Goal: Task Accomplishment & Management: Manage account settings

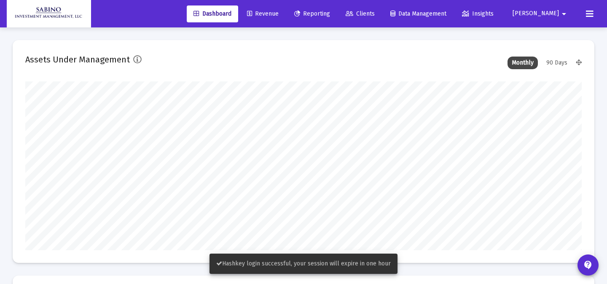
scroll to position [169, 556]
type input "[DATE]"
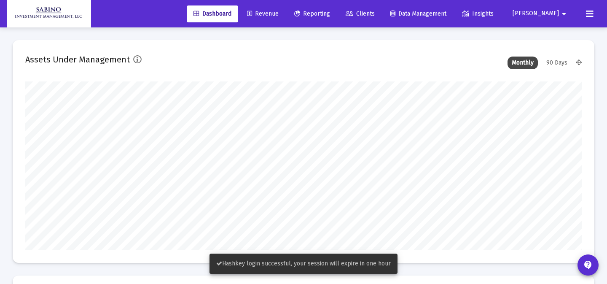
click at [279, 20] on link "Revenue" at bounding box center [262, 13] width 45 height 17
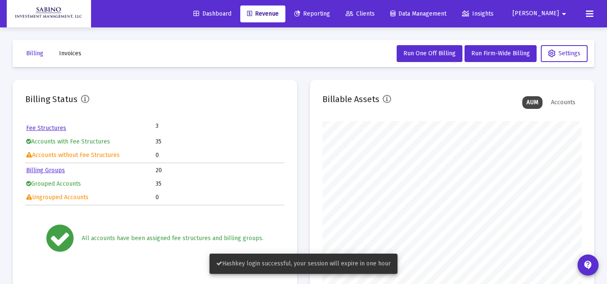
scroll to position [169, 259]
click at [77, 59] on button "Invoices" at bounding box center [70, 53] width 36 height 17
